Goal: Transaction & Acquisition: Purchase product/service

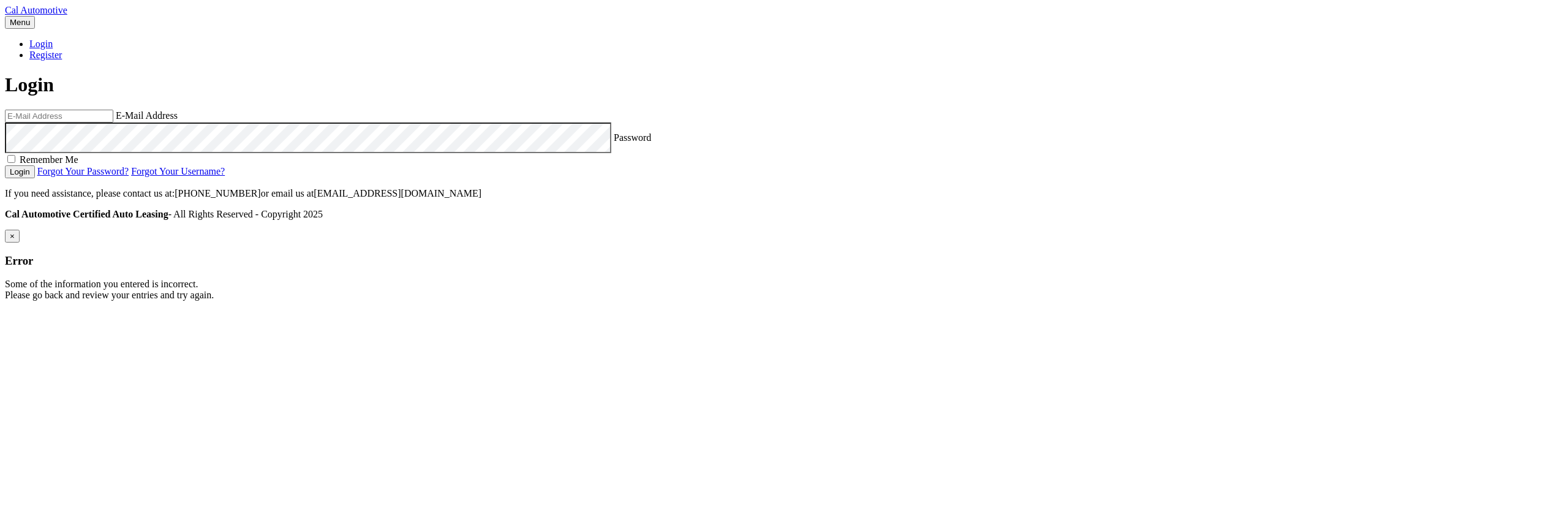
click at [114, 123] on input "email" at bounding box center [59, 116] width 109 height 13
click at [5, 311] on com-1password-button at bounding box center [5, 311] width 0 height 0
type input "estest@easternstandard.com"
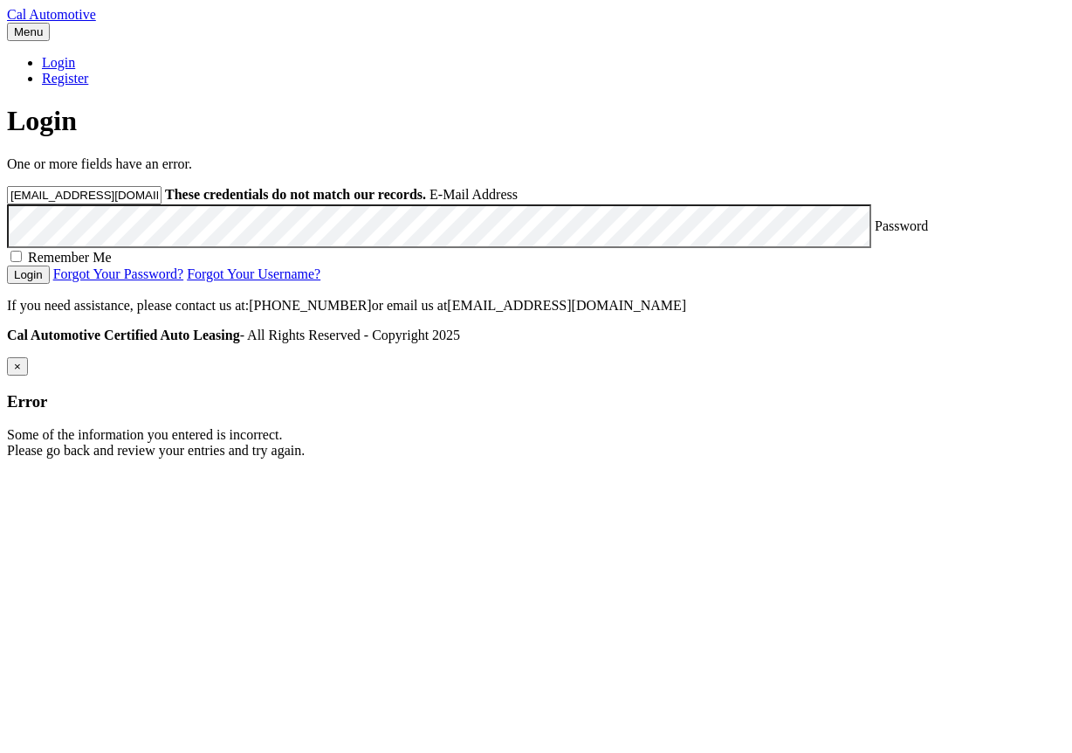
click at [7, 265] on button "Login" at bounding box center [28, 274] width 43 height 18
click at [681, 137] on header "Login" at bounding box center [536, 121] width 1058 height 32
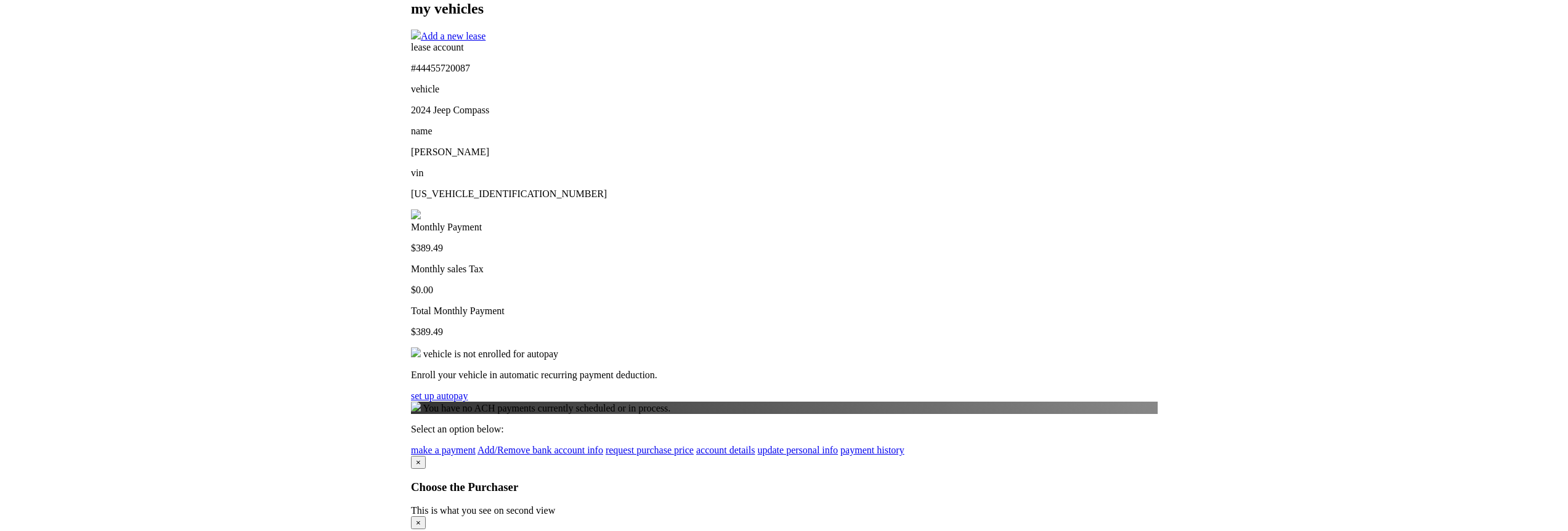
scroll to position [216, 0]
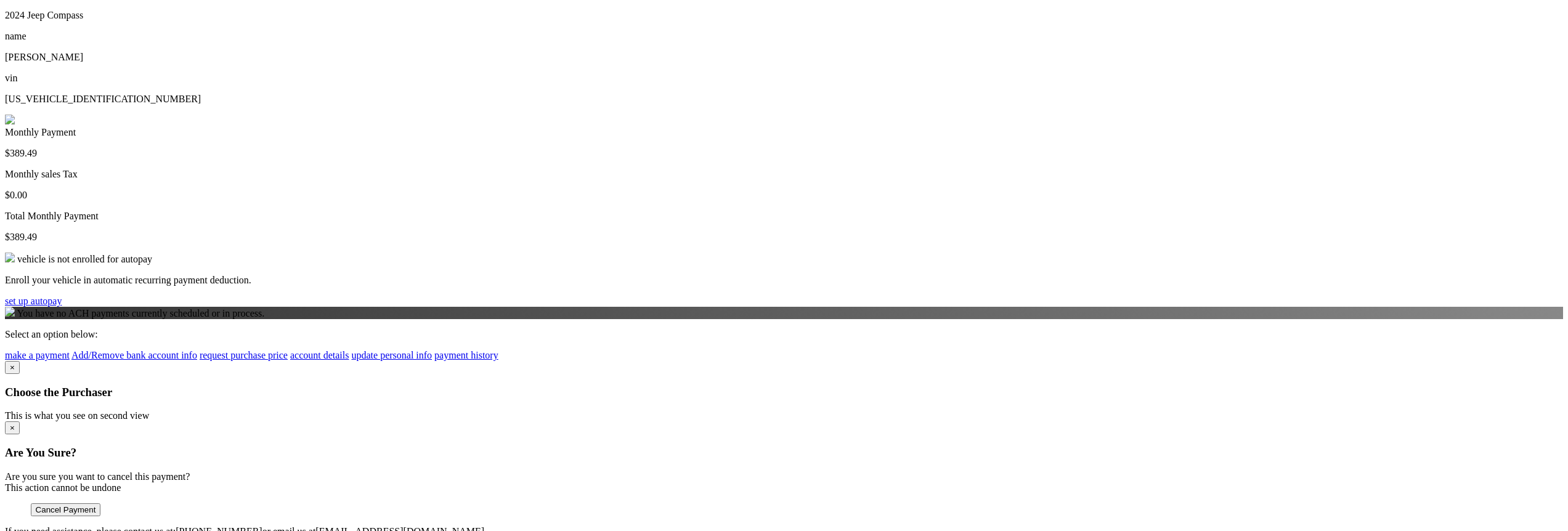
click at [364, 288] on section "my vehicles Add a new lease lease account #44455720087 vehicle 2024 Jeep Compas…" at bounding box center [784, 210] width 1558 height 610
click at [70, 350] on link "make a payment" at bounding box center [37, 355] width 65 height 11
click at [305, 389] on html "Cal Automotive Menu Dashboard FAQ's Logout" at bounding box center [784, 216] width 1568 height 865
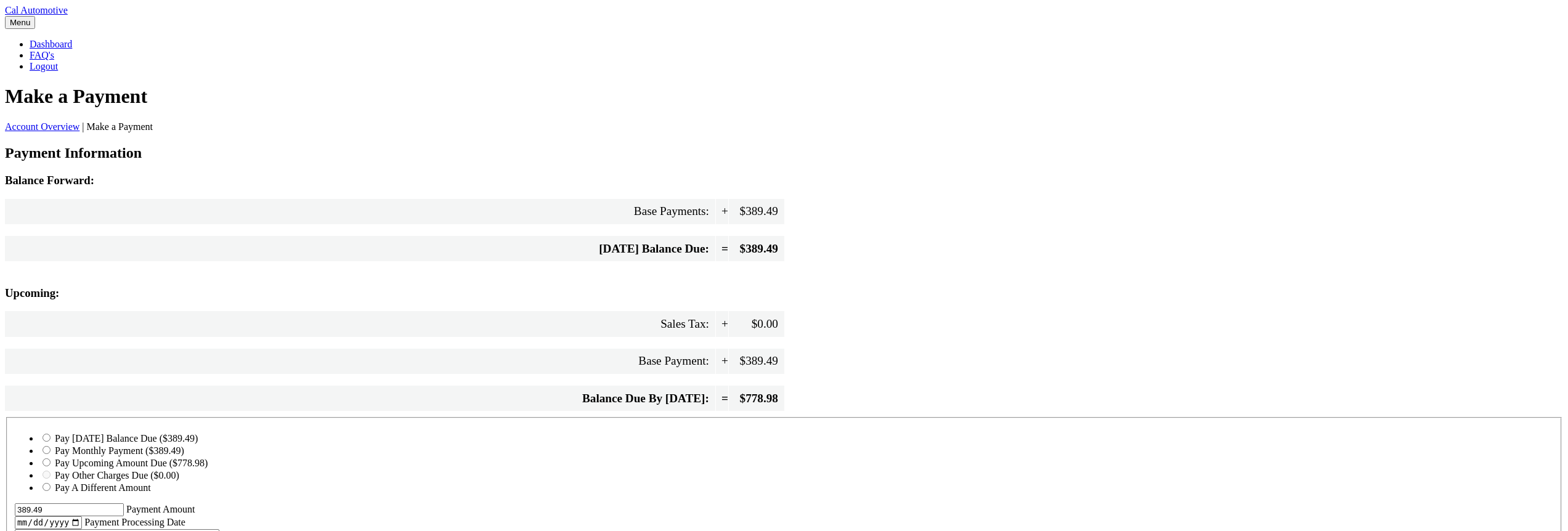
select select "M2FjZmQyMjgtMDRhNy00NTk2LWJiZDEtNzAzMzg1OTZiY2Vl"
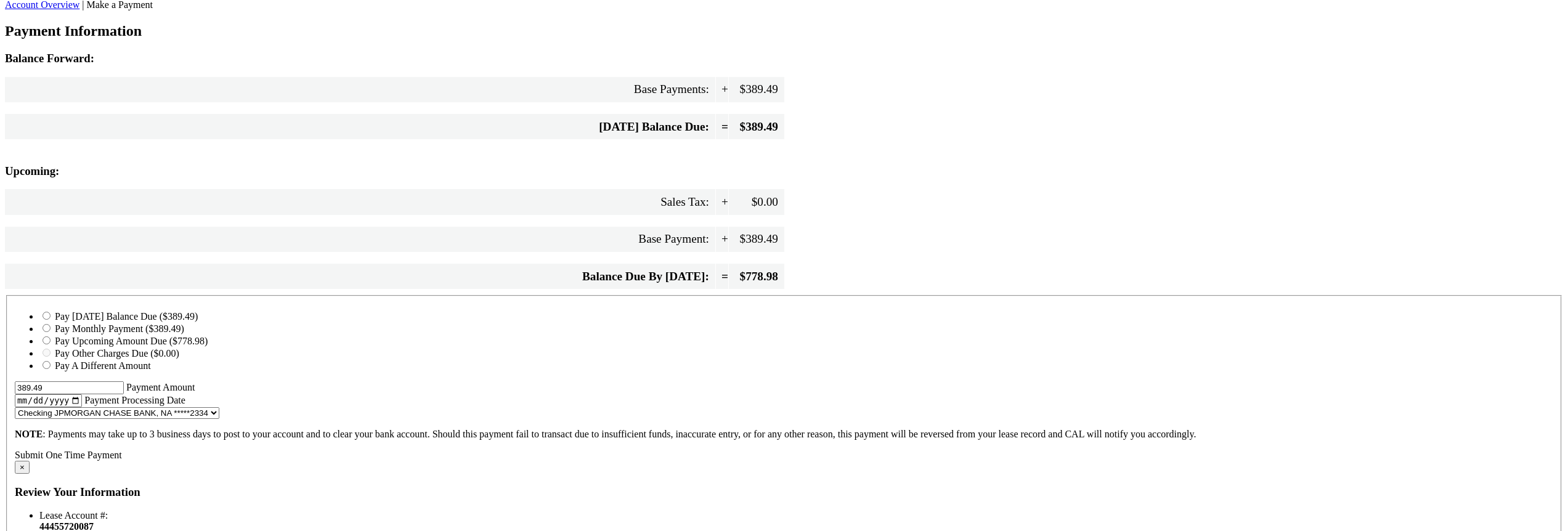
scroll to position [148, 0]
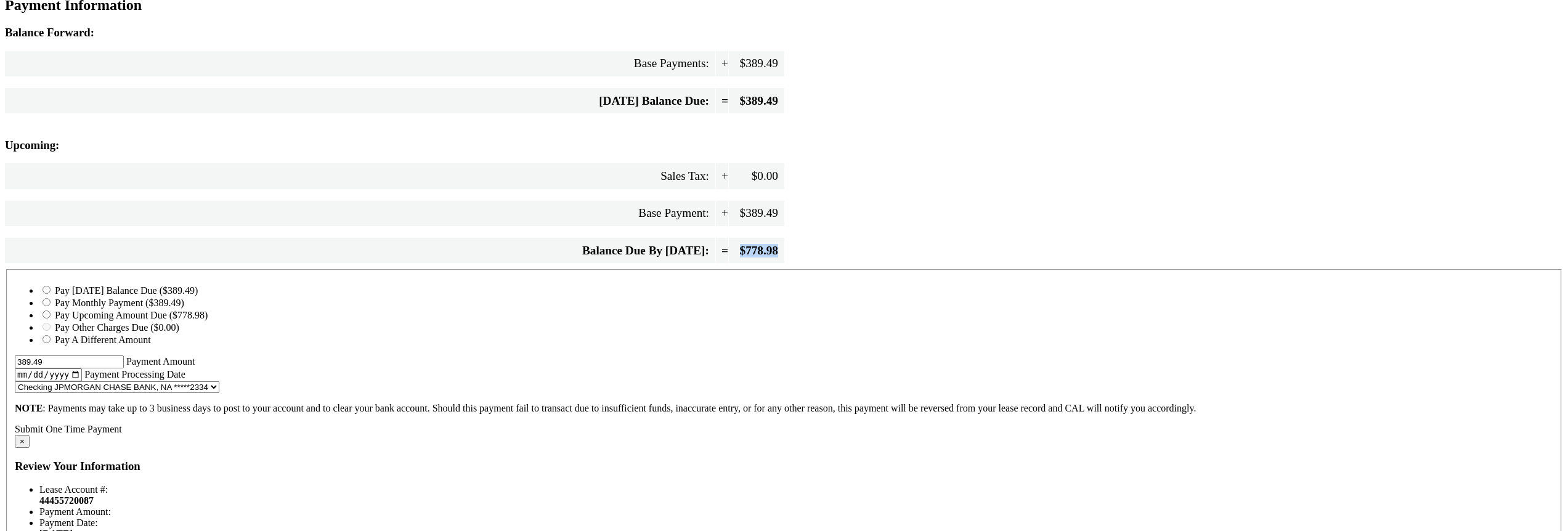
drag, startPoint x: 773, startPoint y: 305, endPoint x: 742, endPoint y: 283, distance: 38.0
click at [742, 269] on div "Balance Due By Oct 12: = $778.98" at bounding box center [394, 250] width 779 height 37
click at [742, 263] on span "$778.98" at bounding box center [756, 250] width 56 height 25
click at [198, 295] on label "Pay Today's Balance Due ($389.49)" at bounding box center [126, 290] width 143 height 11
click at [51, 293] on input "Pay Today's Balance Due ($389.49)" at bounding box center [46, 289] width 8 height 8
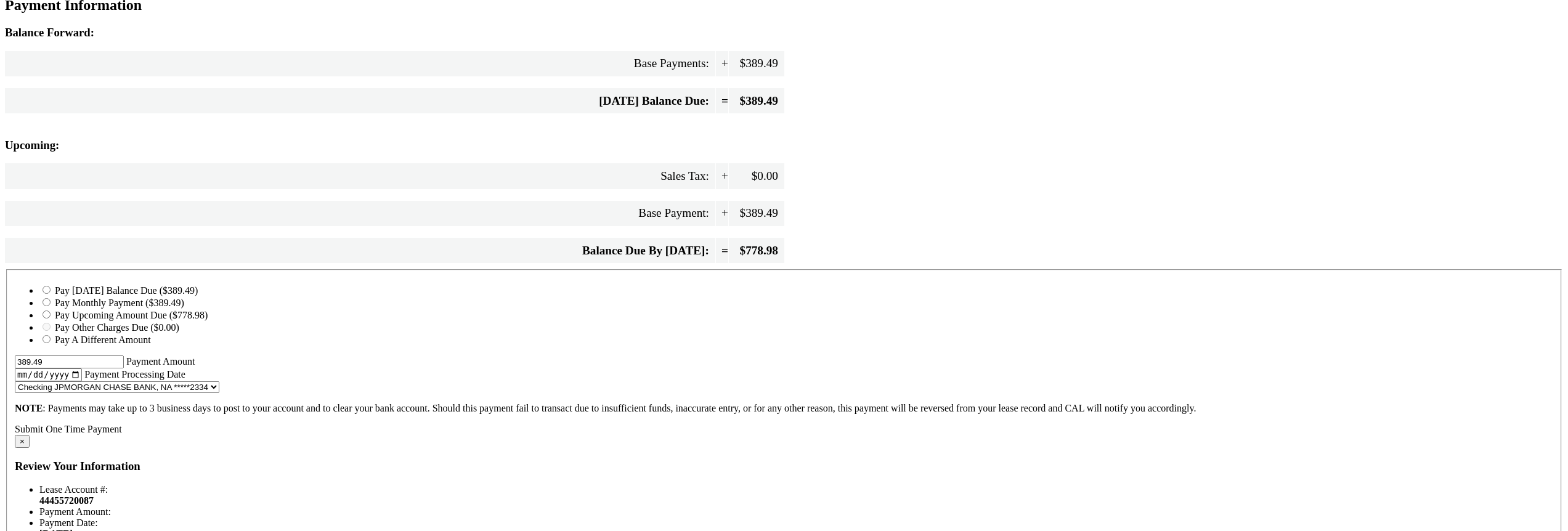
radio input "true"
click at [184, 307] on label "Pay Monthly Payment ($389.49)" at bounding box center [119, 303] width 129 height 11
click at [51, 306] on input "Pay Monthly Payment ($389.49)" at bounding box center [46, 302] width 8 height 8
radio input "true"
click at [207, 320] on label "Pay Upcoming Amount Due ($778.98)" at bounding box center [131, 315] width 153 height 11
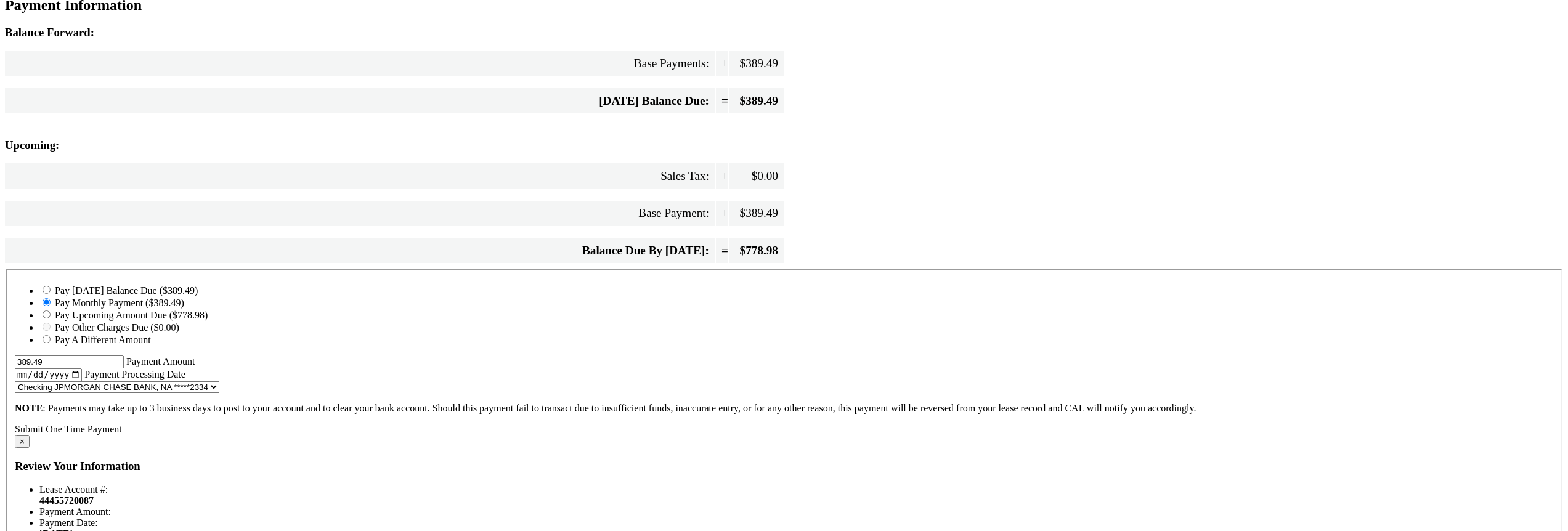
click at [51, 318] on input "Pay Upcoming Amount Due ($778.98)" at bounding box center [46, 314] width 8 height 8
radio input "true"
type input "778.98"
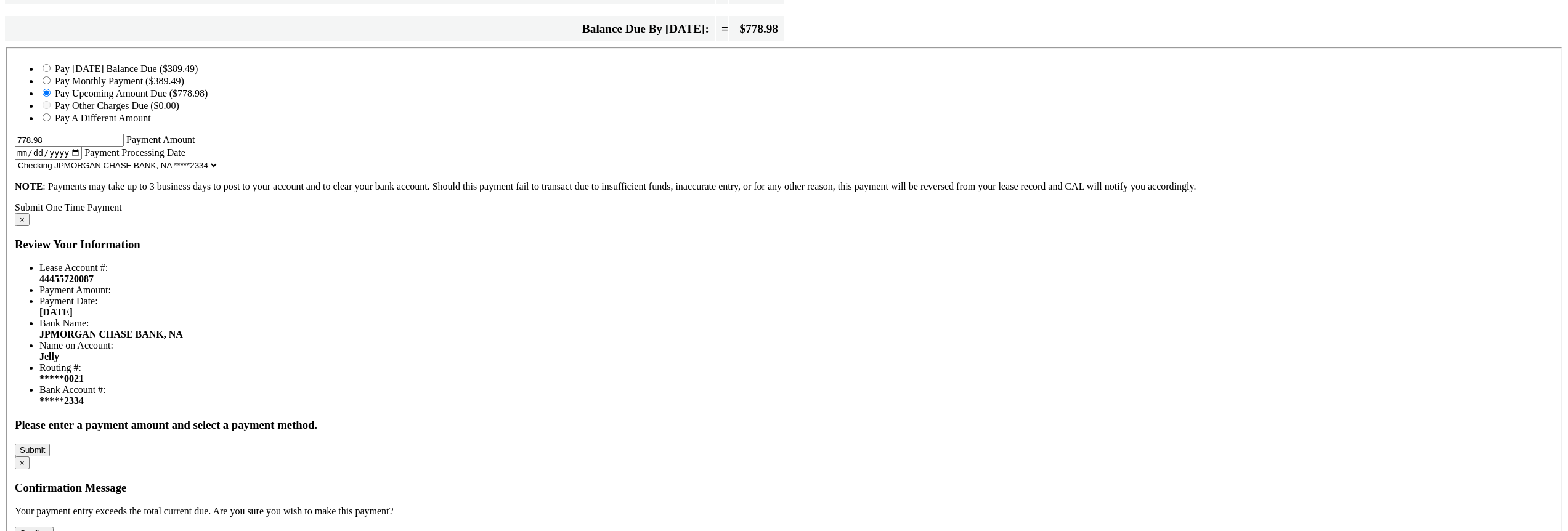
click at [179, 111] on label "Pay Other Charges Due ($0.00)" at bounding box center [117, 105] width 124 height 11
click at [198, 74] on label "Pay Today's Balance Due ($389.49)" at bounding box center [126, 68] width 143 height 11
click at [51, 72] on input "Pay Today's Balance Due ($389.49)" at bounding box center [46, 68] width 8 height 8
radio input "true"
type input "389.49"
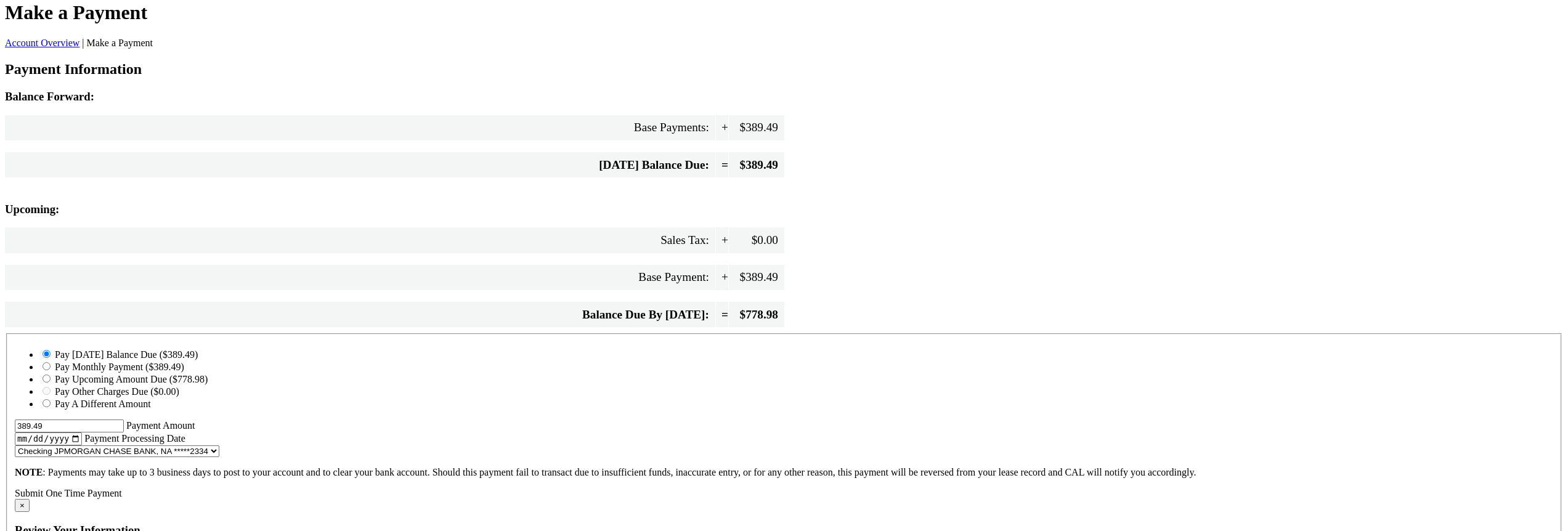
scroll to position [74, 0]
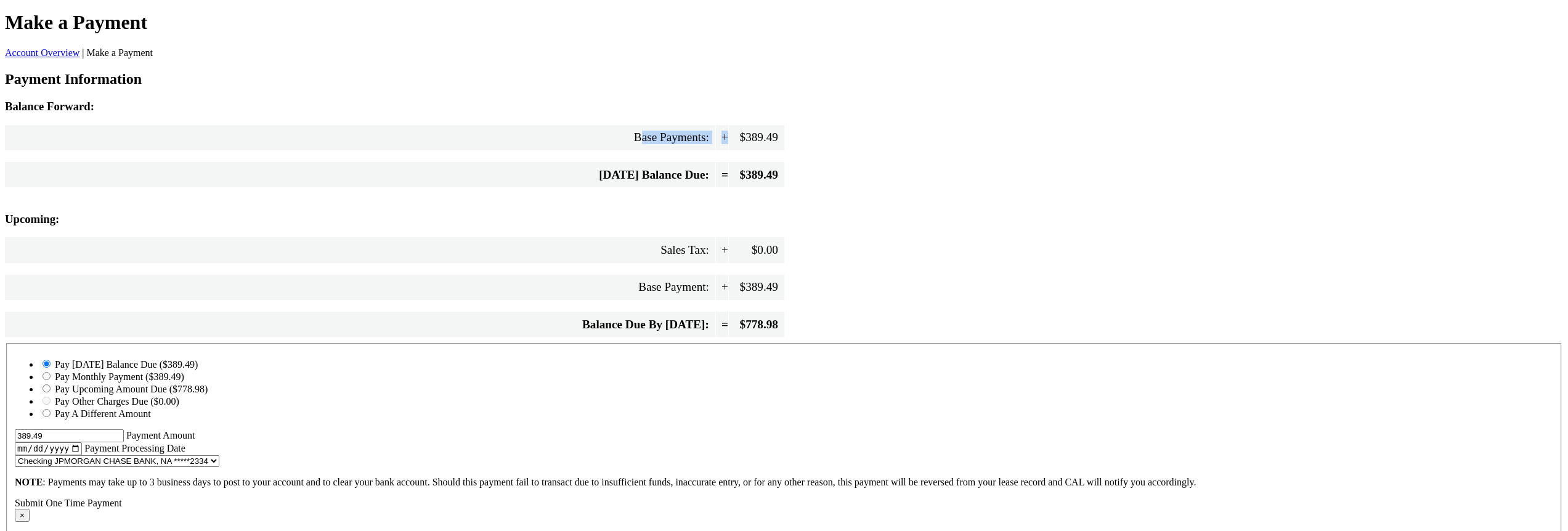
drag, startPoint x: 639, startPoint y: 214, endPoint x: 723, endPoint y: 216, distance: 84.0
click at [723, 156] on div "Base Payments: + $389.49" at bounding box center [394, 137] width 779 height 37
click at [723, 150] on span "+" at bounding box center [721, 138] width 12 height 25
click at [791, 293] on div "Balance Forward: Base Payments: + $389.49 Today's Balance Due: = $389.49 Upcomi…" at bounding box center [784, 221] width 1558 height 243
click at [829, 343] on div "Balance Forward: Base Payments: + $389.49 Today's Balance Due: = $389.49 Upcomi…" at bounding box center [784, 221] width 1558 height 243
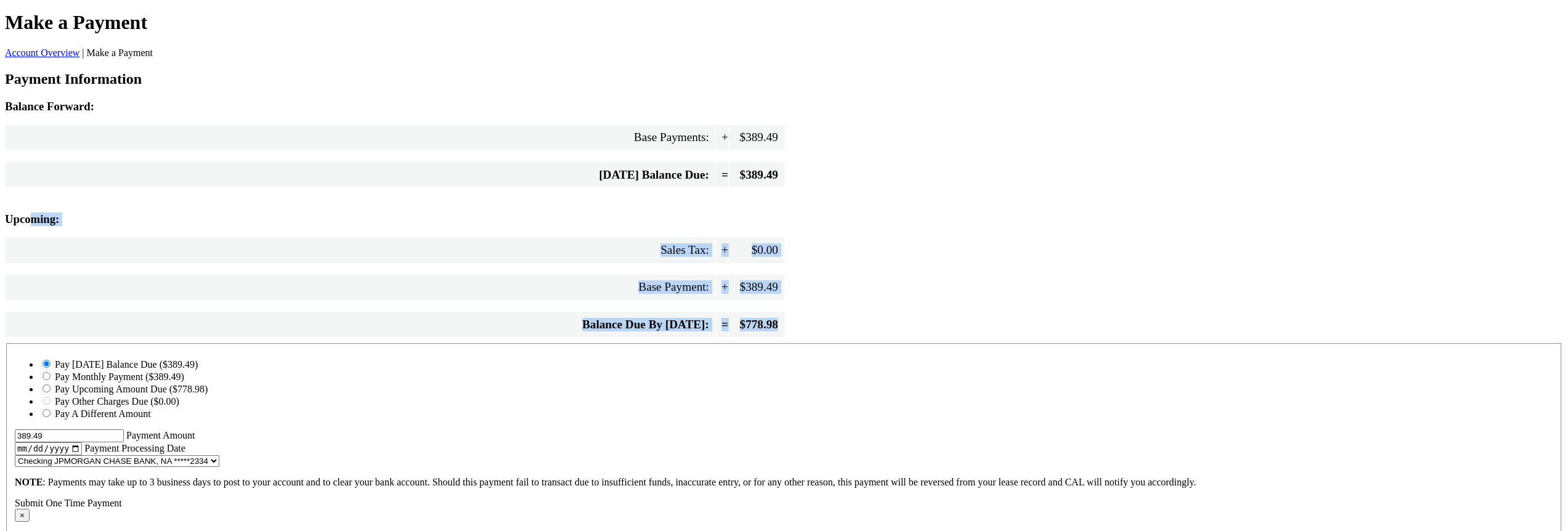
drag, startPoint x: 829, startPoint y: 377, endPoint x: 528, endPoint y: 276, distance: 317.5
click at [528, 276] on div "Balance Forward: Base Payments: + $389.49 Today's Balance Due: = $389.49 Upcomi…" at bounding box center [784, 221] width 1558 height 243
click at [528, 226] on h3 "Upcoming:" at bounding box center [784, 219] width 1558 height 13
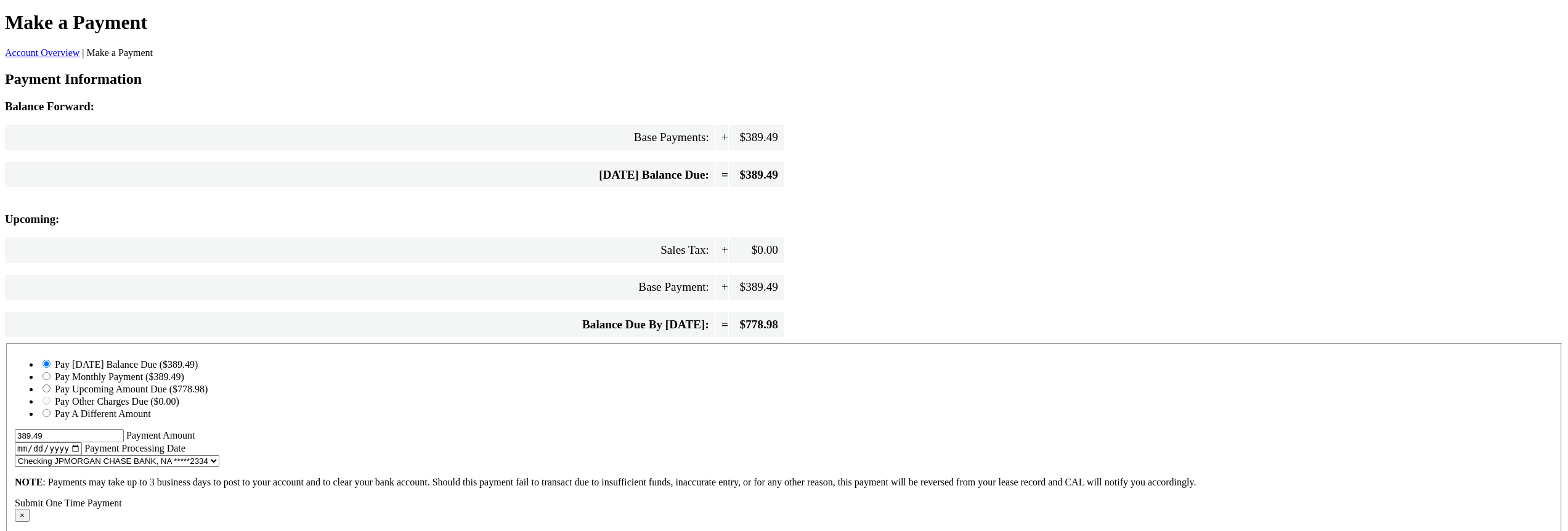
click at [837, 343] on div "Balance Forward: Base Payments: + $389.49 Today's Balance Due: = $389.49 Upcomi…" at bounding box center [784, 221] width 1558 height 243
